Goal: Communication & Community: Connect with others

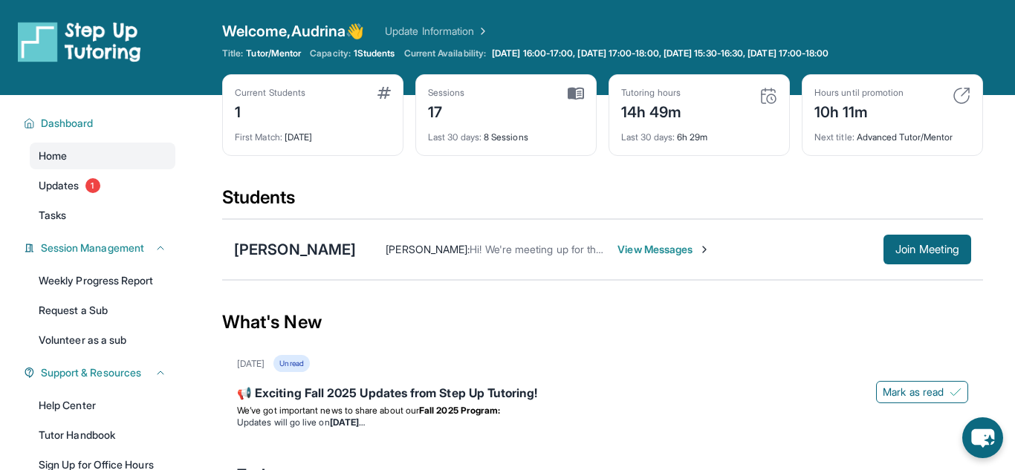
click at [643, 248] on span "View Messages" at bounding box center [663, 249] width 93 height 15
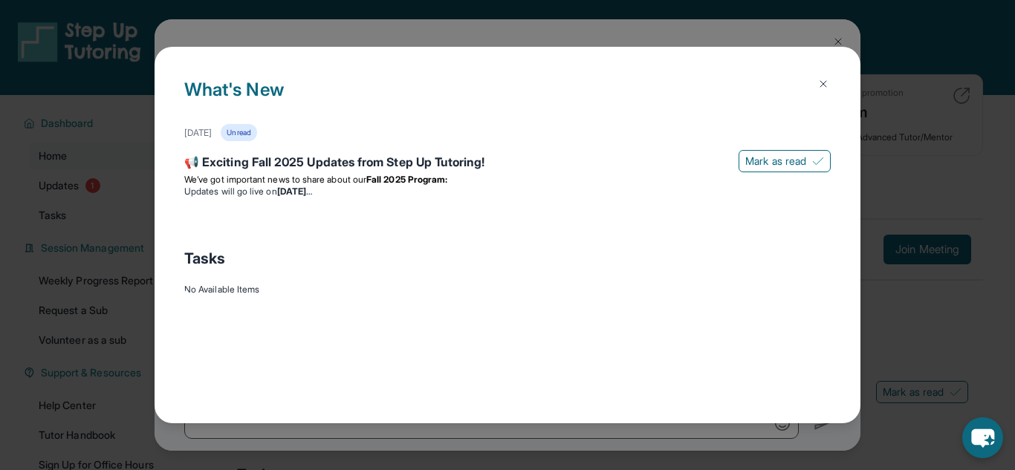
scroll to position [23693, 0]
click at [427, 153] on div "📢 Exciting Fall 2025 Updates from Step Up Tutoring!" at bounding box center [507, 163] width 646 height 21
click at [818, 159] on img at bounding box center [818, 161] width 12 height 12
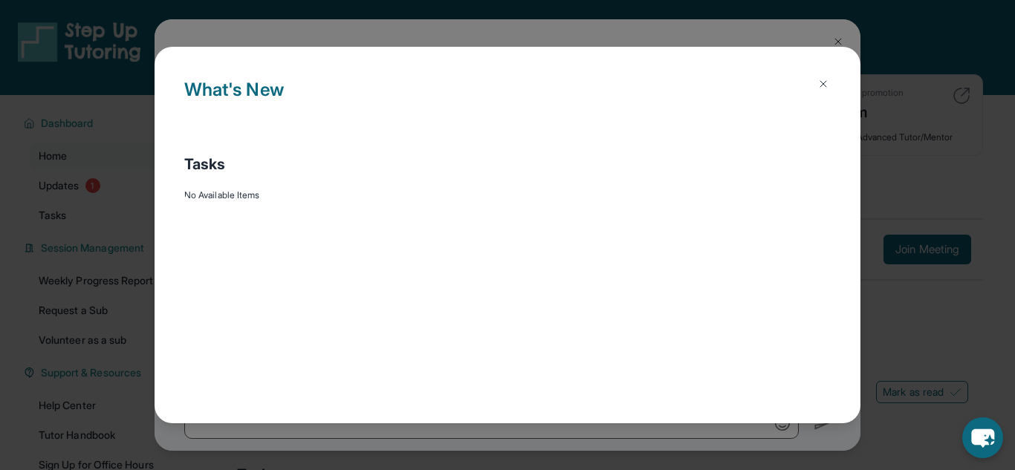
click at [821, 78] on img at bounding box center [823, 84] width 12 height 12
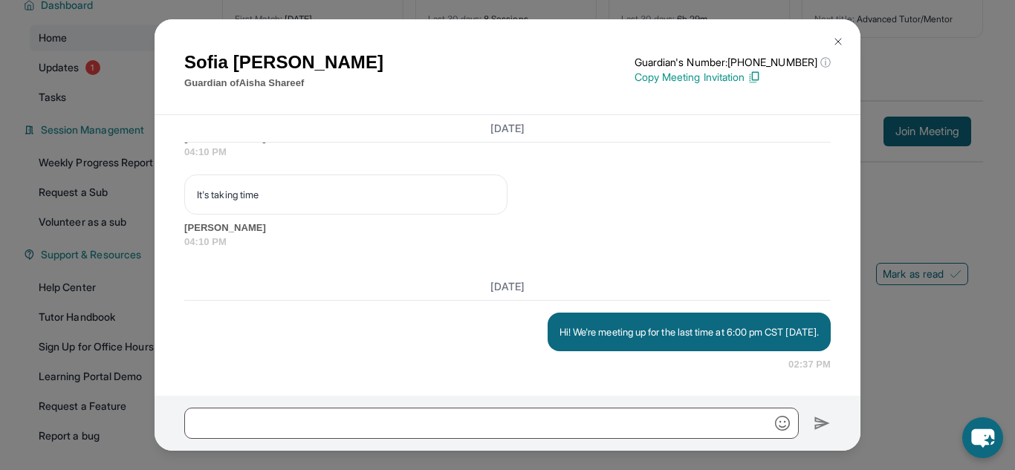
scroll to position [155, 0]
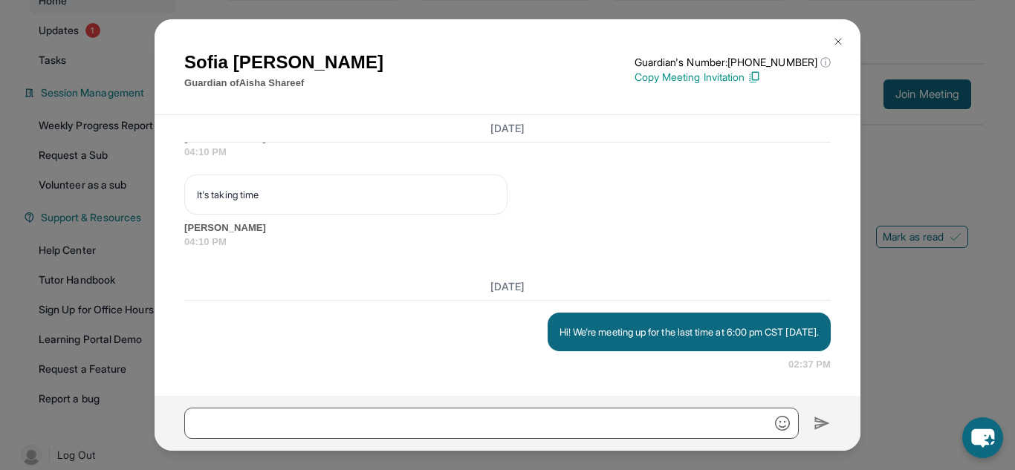
click at [830, 38] on button at bounding box center [838, 42] width 30 height 30
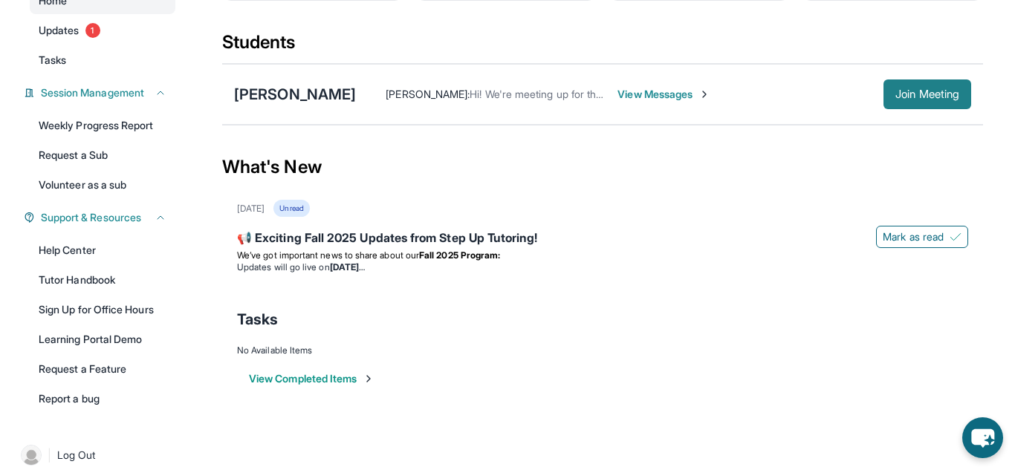
click at [898, 85] on button "Join Meeting" at bounding box center [928, 95] width 88 height 30
click at [681, 85] on div "[PERSON_NAME] : Hi! We're meeting up for the last time at 6:00 pm CST [DATE]. V…" at bounding box center [663, 95] width 615 height 30
click at [674, 90] on span "View Messages" at bounding box center [663, 94] width 93 height 15
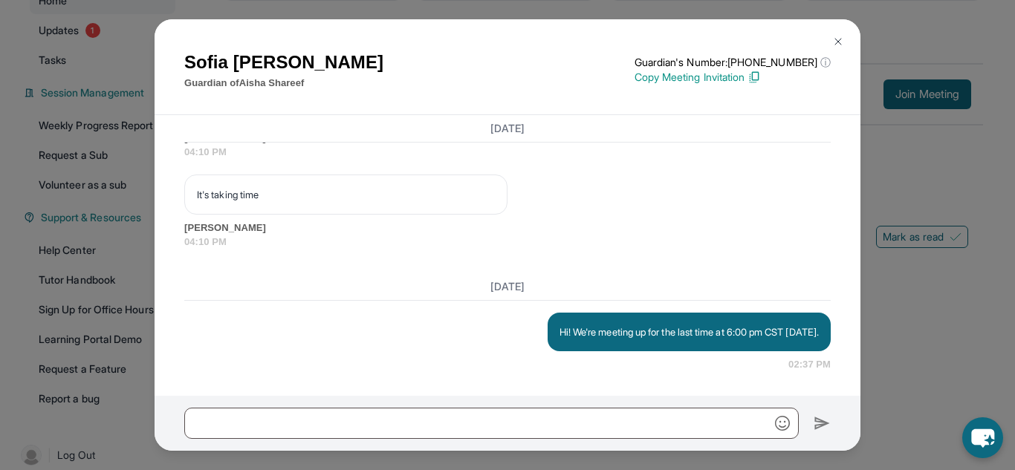
scroll to position [172, 0]
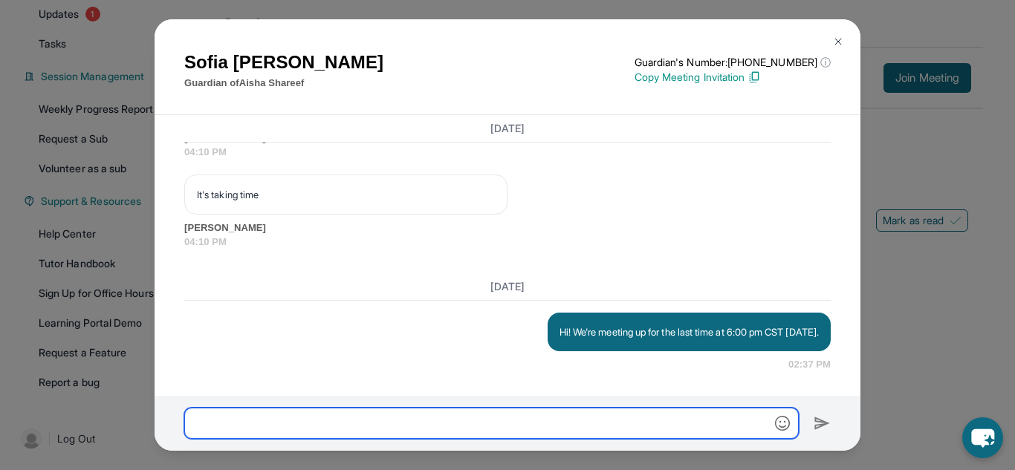
click at [628, 418] on input "text" at bounding box center [491, 423] width 615 height 31
type input "**********"
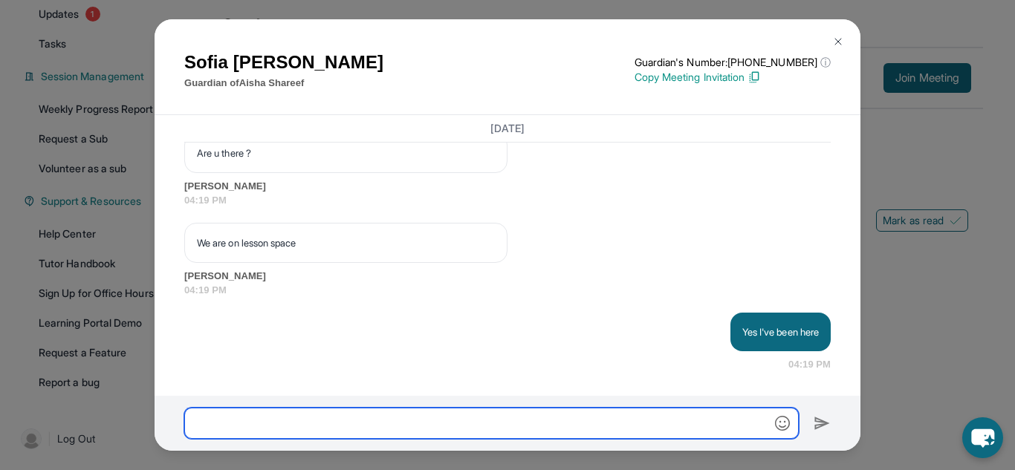
scroll to position [24110, 0]
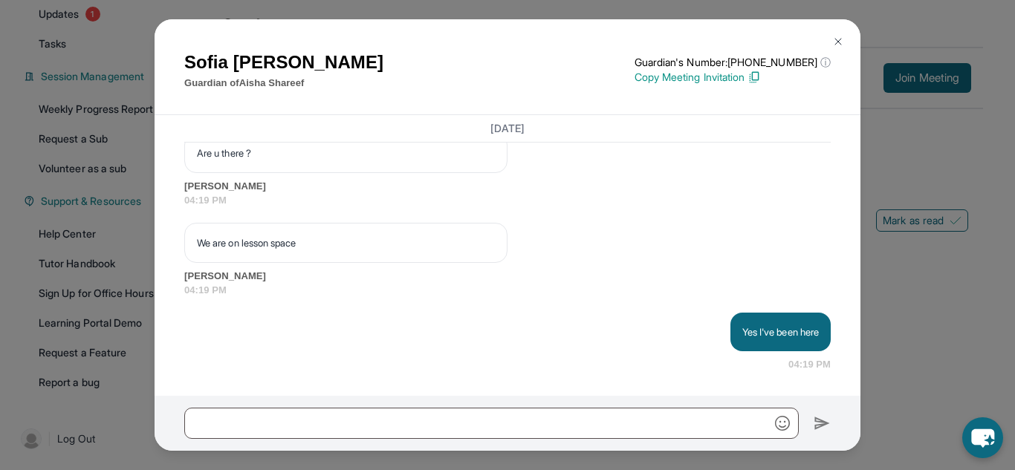
click at [841, 36] on img at bounding box center [838, 42] width 12 height 12
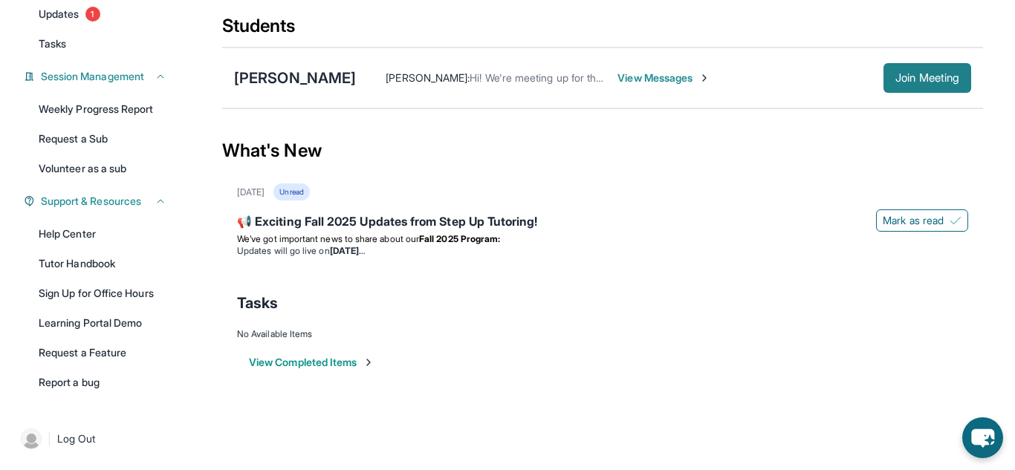
click at [889, 69] on button "Join Meeting" at bounding box center [928, 78] width 88 height 30
click at [913, 67] on button "Join Meeting" at bounding box center [928, 78] width 88 height 30
